Goal: Task Accomplishment & Management: Use online tool/utility

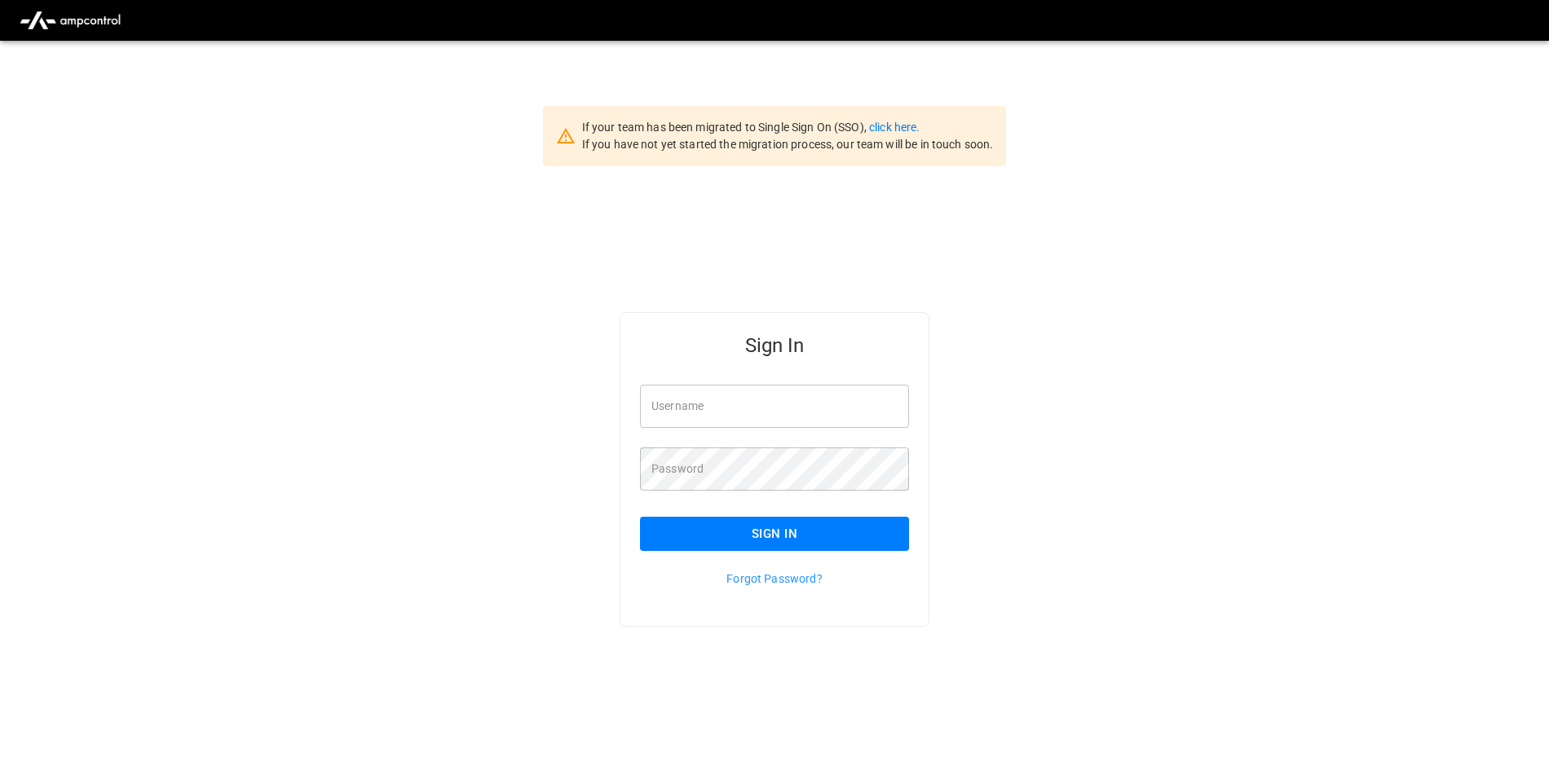
type input "**********"
click at [720, 543] on button "Sign In" at bounding box center [774, 534] width 269 height 35
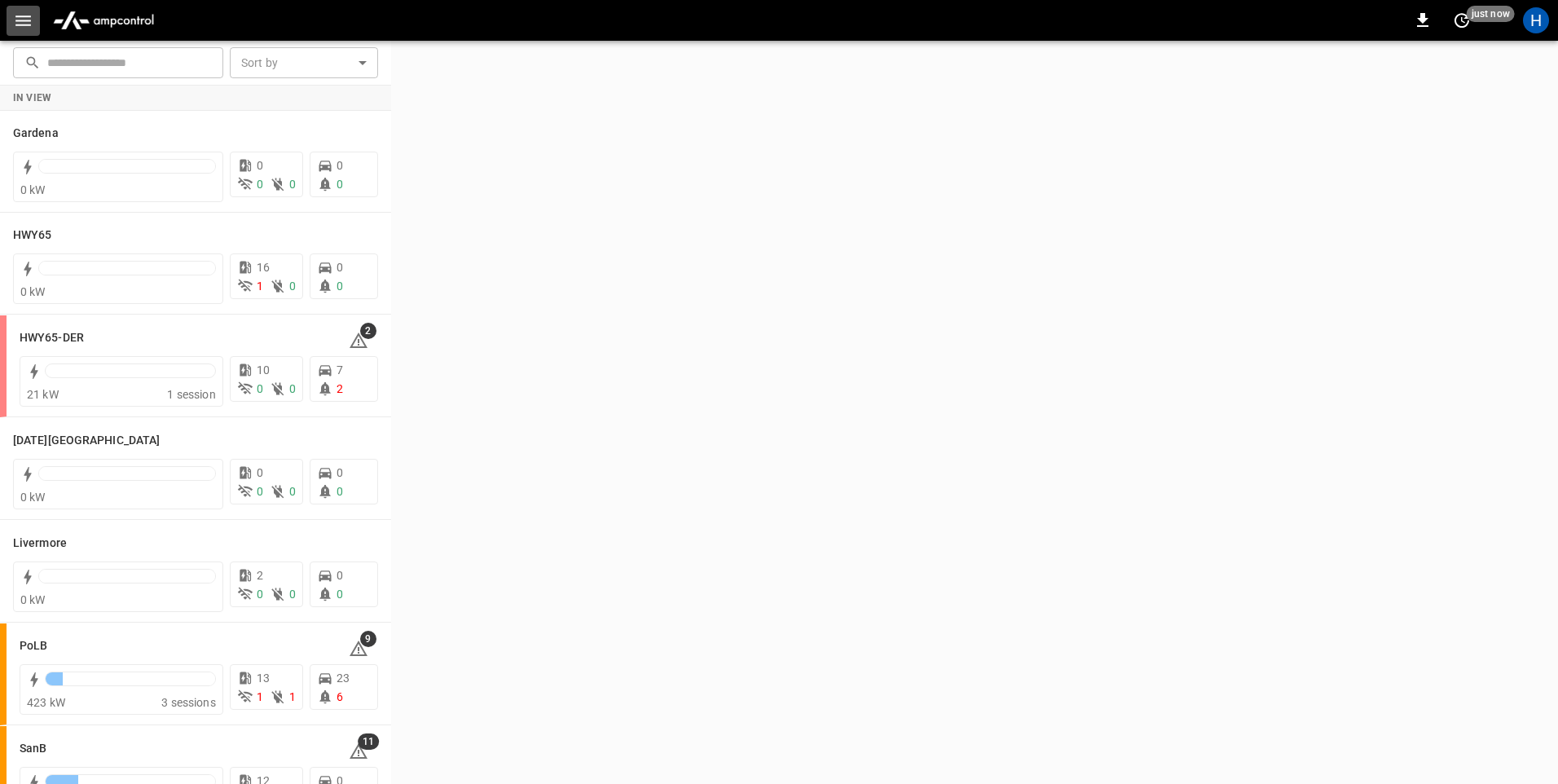
click at [23, 16] on icon "button" at bounding box center [23, 21] width 16 height 10
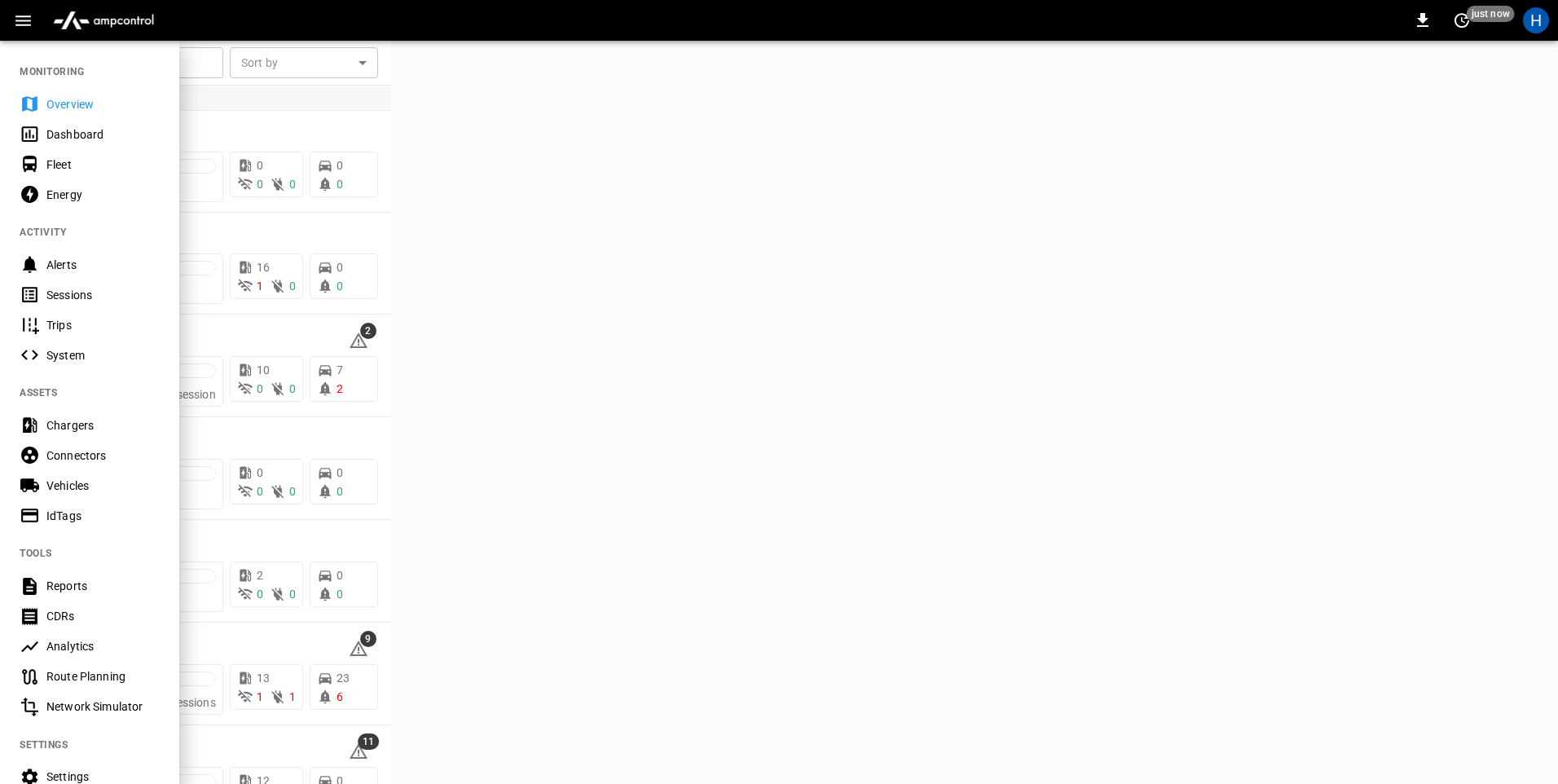
drag, startPoint x: 78, startPoint y: 129, endPoint x: 104, endPoint y: 114, distance: 30.0
click at [77, 129] on div "Dashboard" at bounding box center [103, 134] width 113 height 16
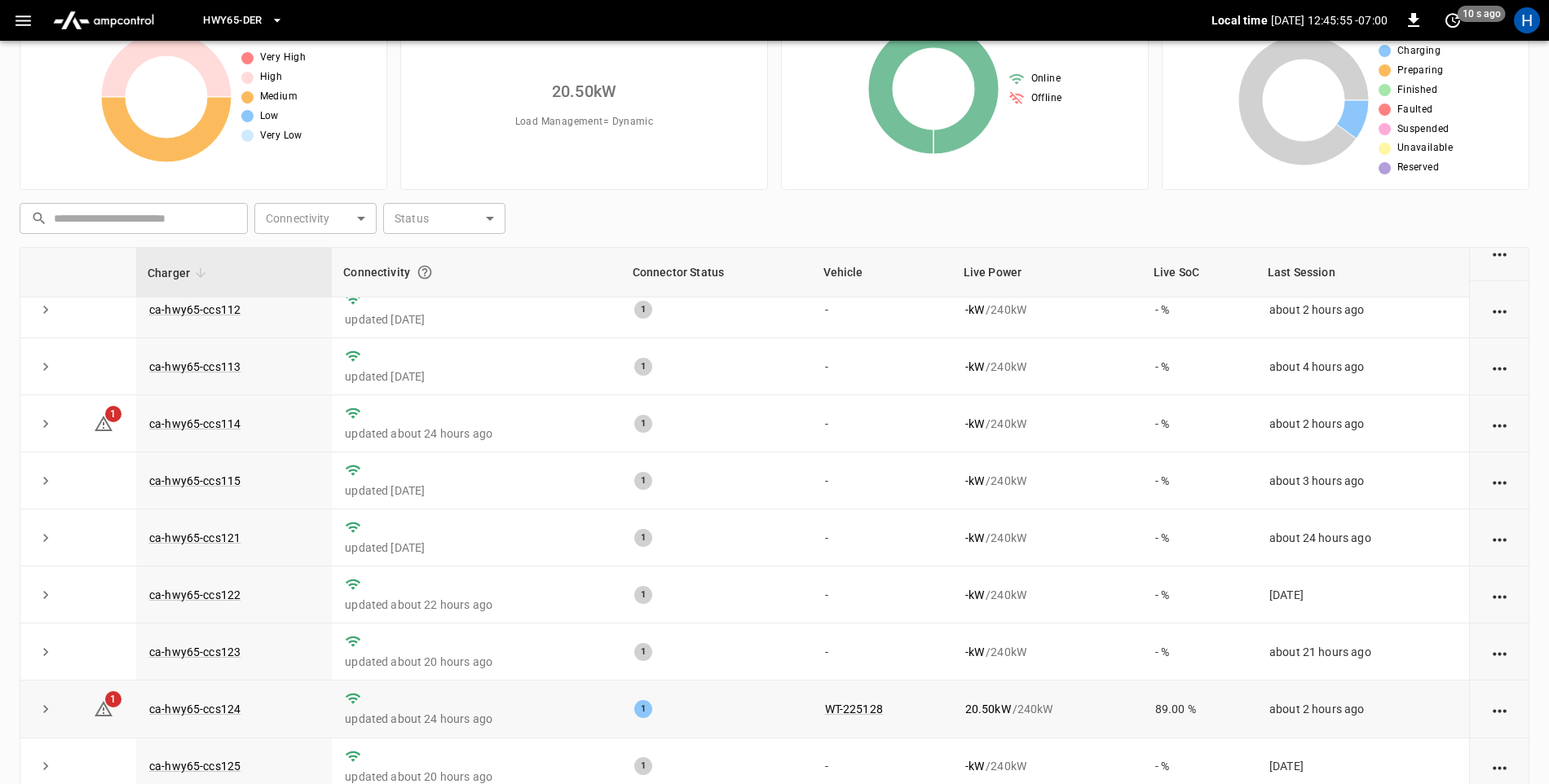
scroll to position [153, 0]
